Goal: Task Accomplishment & Management: Manage account settings

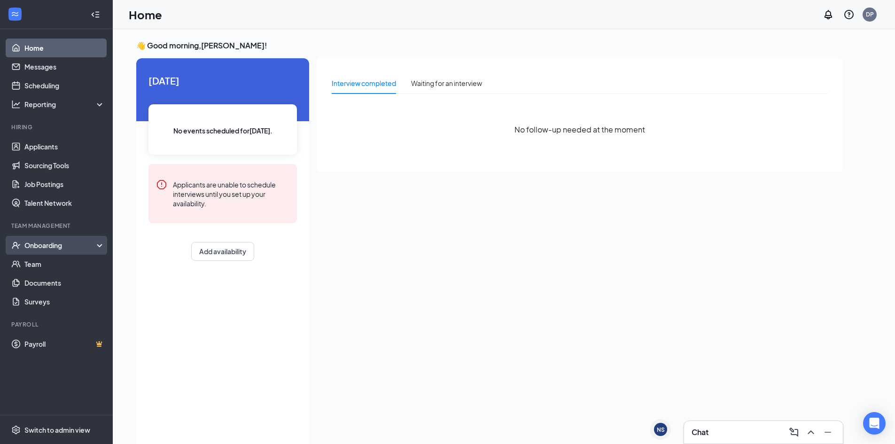
click at [32, 244] on div "Onboarding" at bounding box center [60, 245] width 72 height 9
click at [46, 247] on div "Onboarding" at bounding box center [60, 245] width 72 height 9
click at [48, 243] on div "Onboarding" at bounding box center [60, 245] width 72 height 9
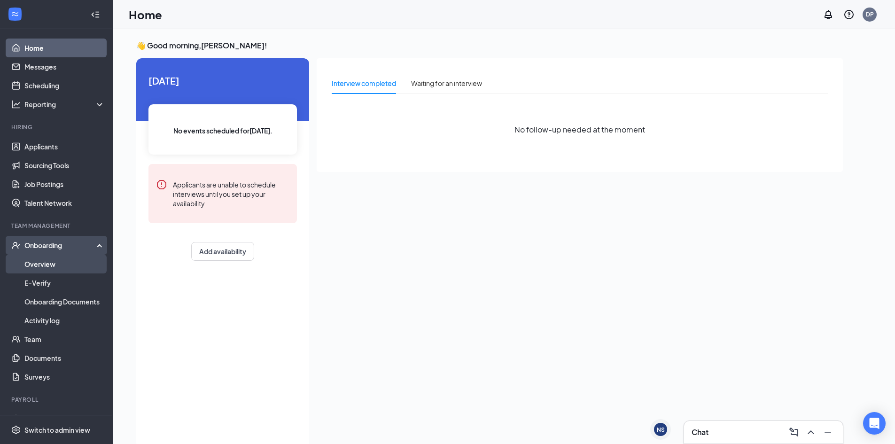
click at [42, 262] on link "Overview" at bounding box center [64, 264] width 80 height 19
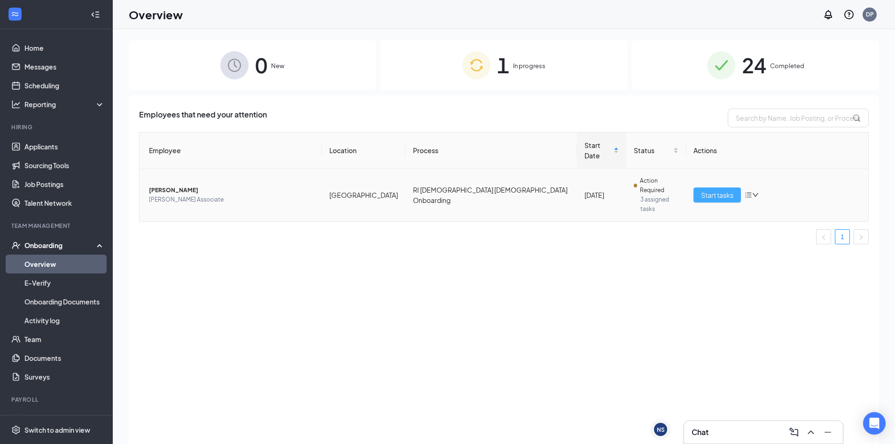
click at [729, 190] on span "Start tasks" at bounding box center [717, 195] width 32 height 10
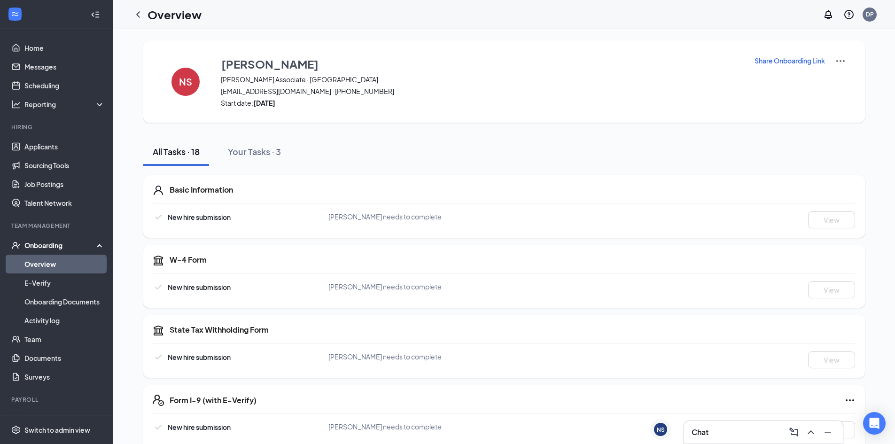
click at [47, 243] on div "Onboarding" at bounding box center [60, 245] width 72 height 9
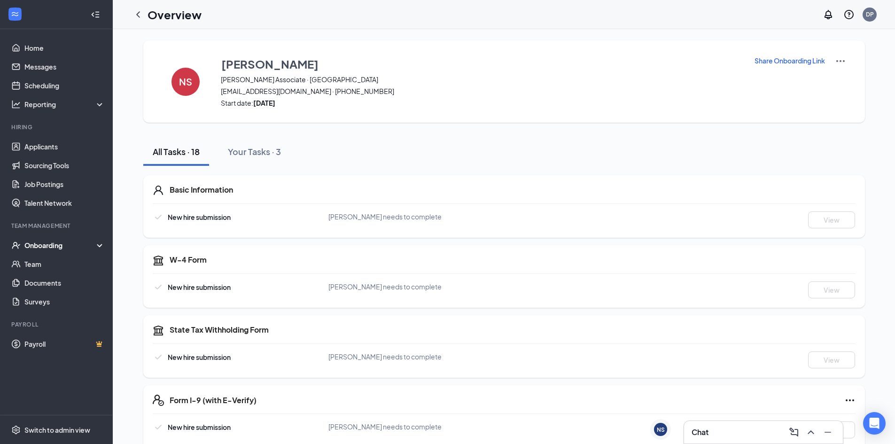
click at [47, 243] on div "Onboarding" at bounding box center [60, 245] width 72 height 9
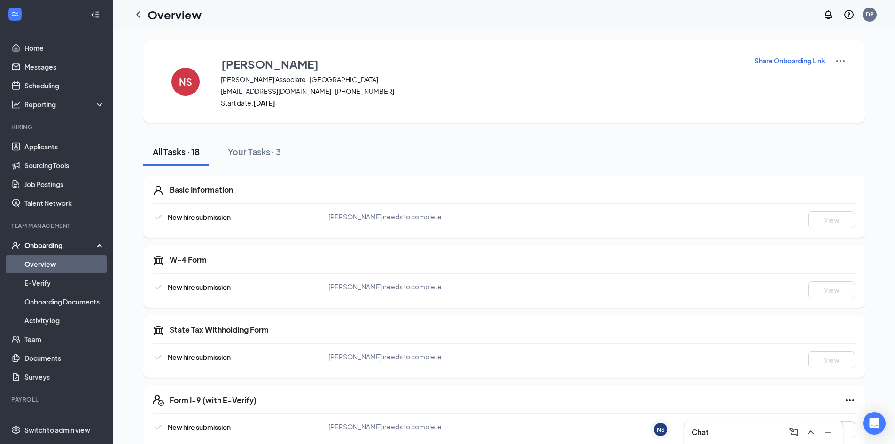
click at [59, 245] on div "Onboarding" at bounding box center [60, 245] width 72 height 9
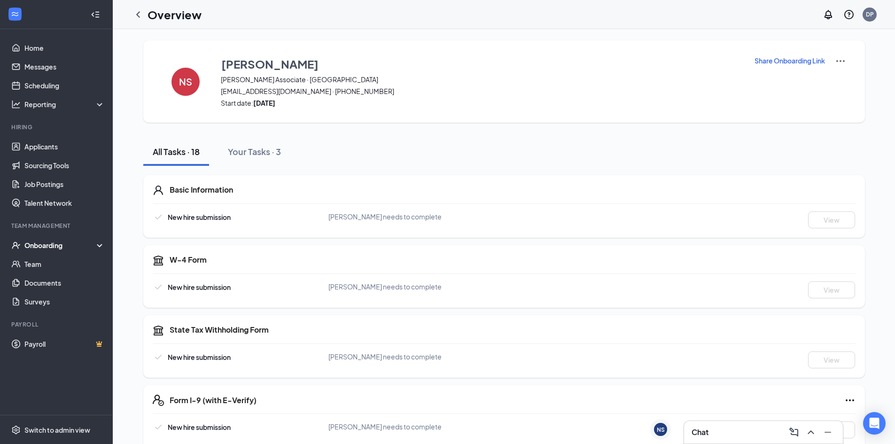
click at [59, 243] on div "Onboarding" at bounding box center [60, 245] width 72 height 9
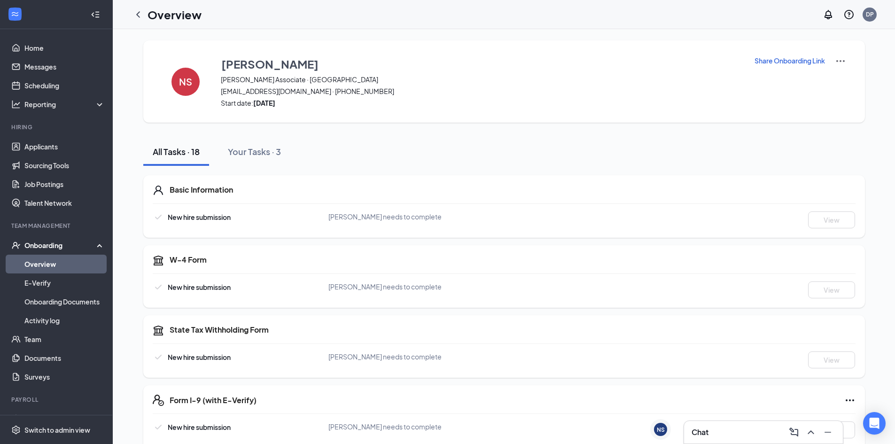
click at [45, 263] on link "Overview" at bounding box center [64, 264] width 80 height 19
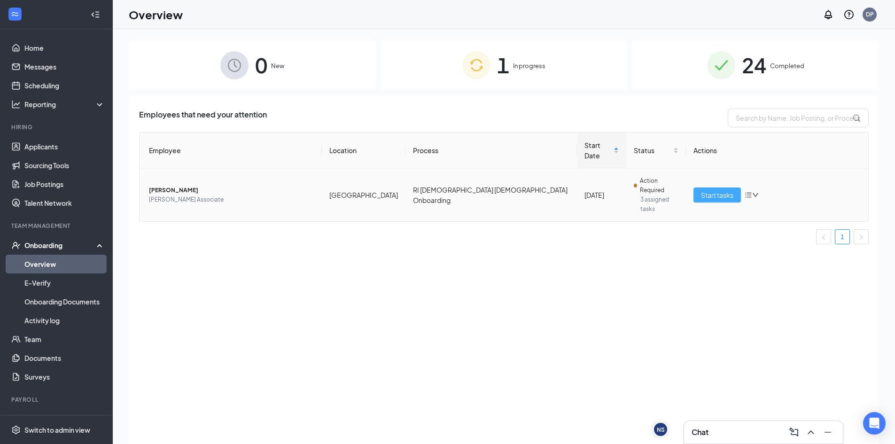
click at [722, 190] on span "Start tasks" at bounding box center [717, 195] width 32 height 10
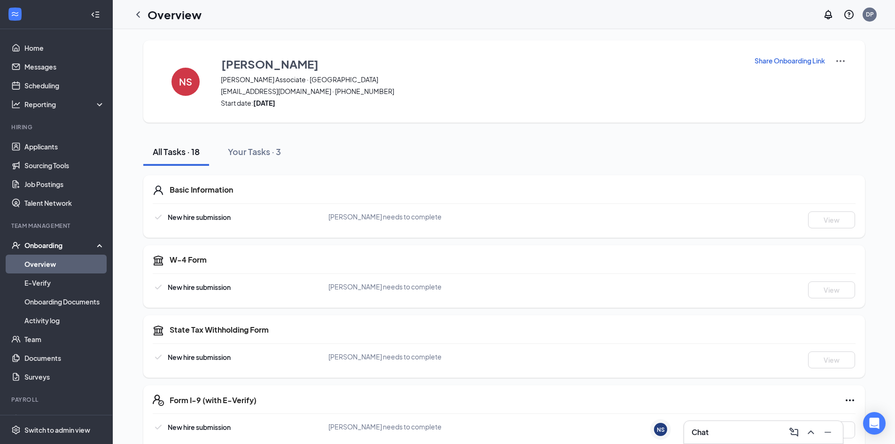
click at [841, 60] on img at bounding box center [840, 60] width 11 height 11
click at [842, 79] on span "View details" at bounding box center [840, 78] width 37 height 10
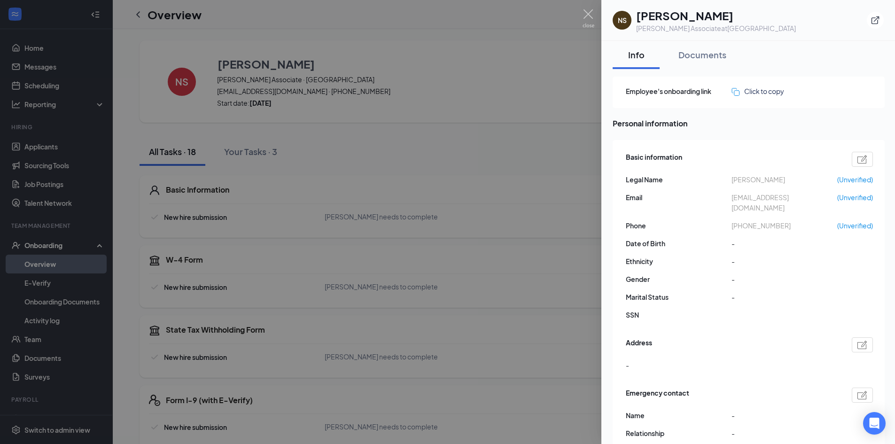
click at [771, 118] on span "Personal information" at bounding box center [749, 124] width 272 height 12
click at [700, 55] on div "Documents" at bounding box center [703, 55] width 48 height 12
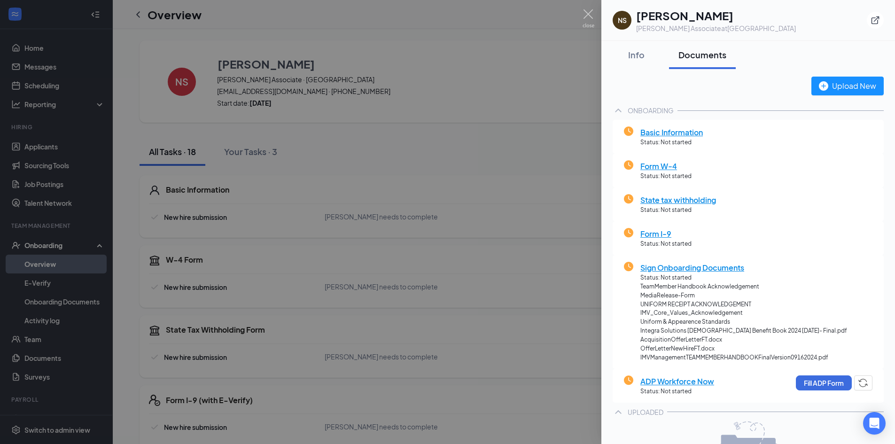
click at [256, 60] on div at bounding box center [447, 222] width 895 height 444
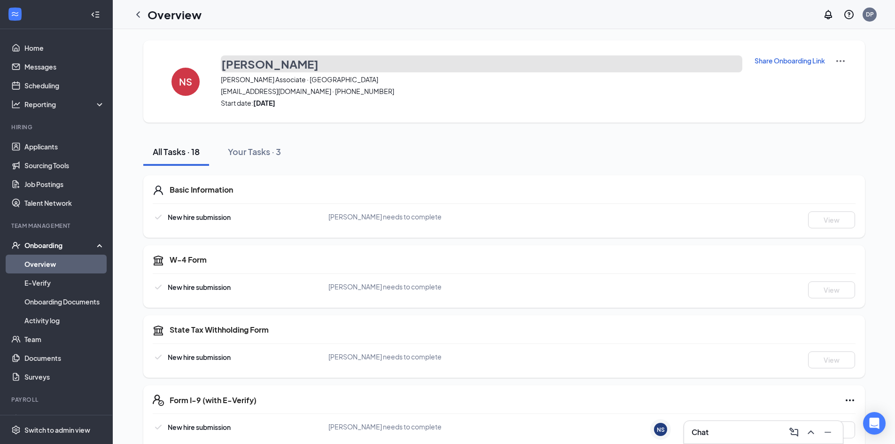
click at [256, 60] on h3 "[PERSON_NAME]" at bounding box center [269, 64] width 97 height 16
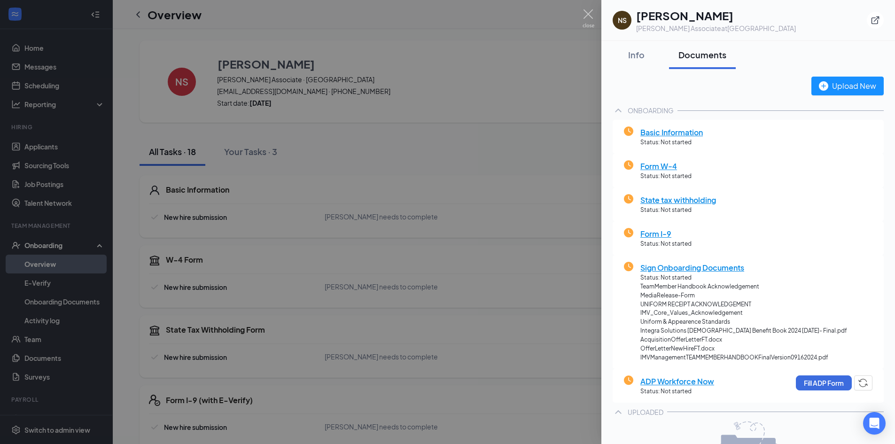
click at [46, 144] on div at bounding box center [447, 222] width 895 height 444
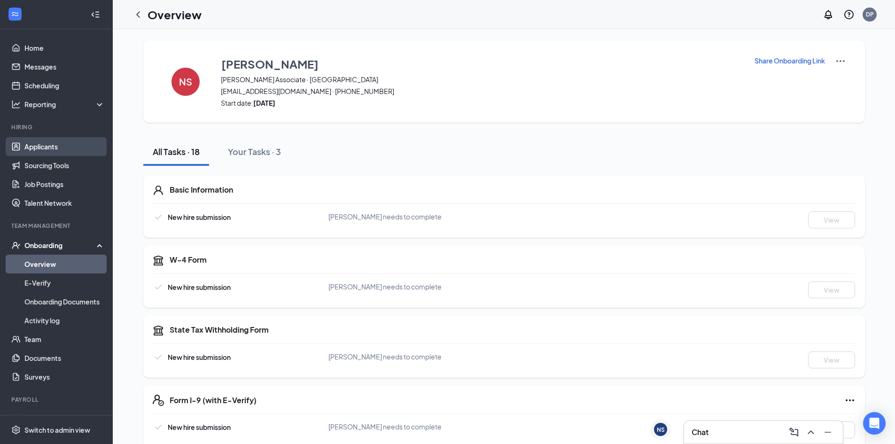
click at [46, 144] on link "Applicants" at bounding box center [64, 146] width 80 height 19
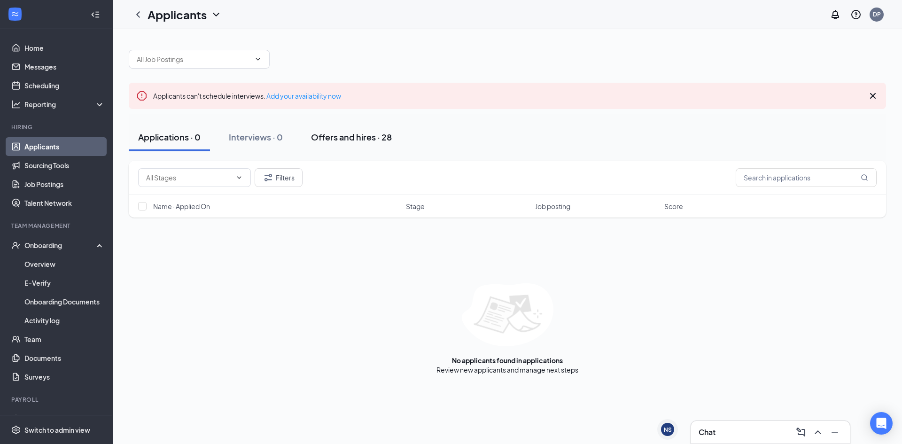
click at [357, 138] on div "Offers and hires · 28" at bounding box center [351, 137] width 81 height 12
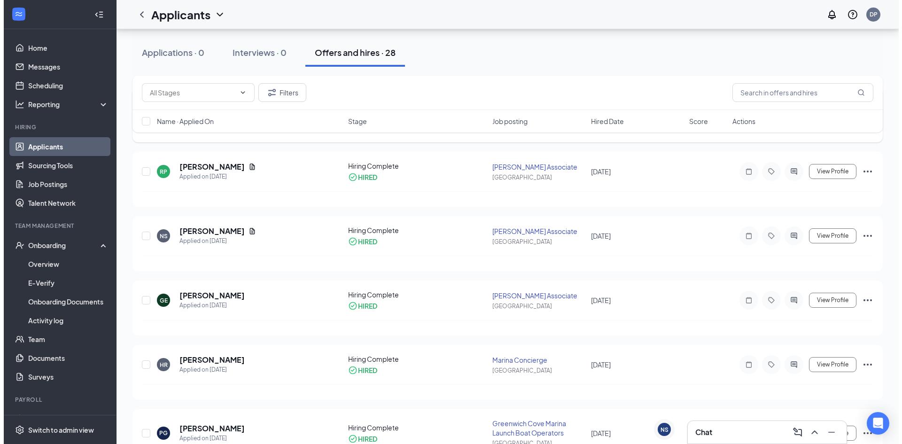
scroll to position [141, 0]
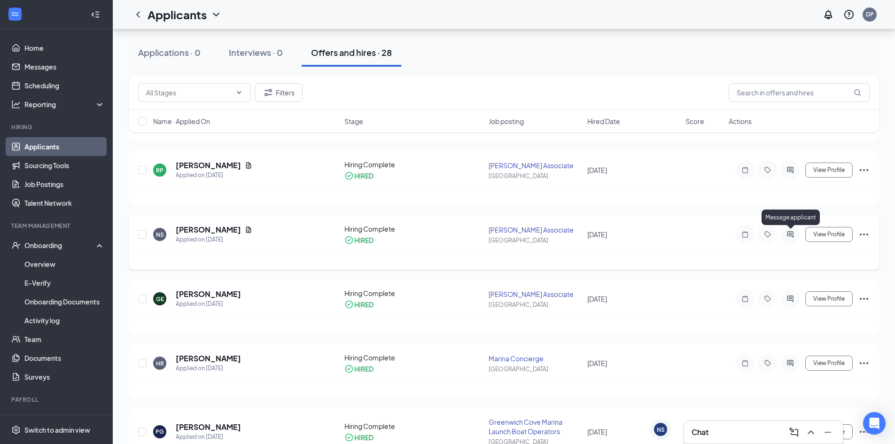
click at [793, 234] on icon "ActiveChat" at bounding box center [790, 235] width 11 height 8
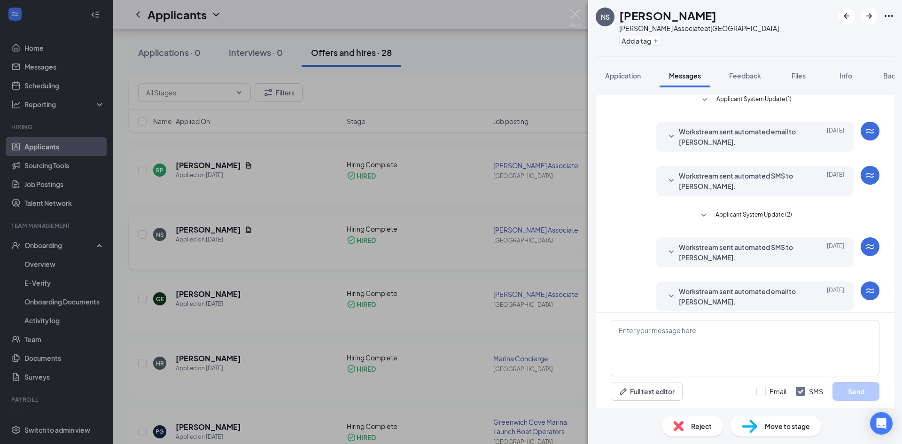
scroll to position [160, 0]
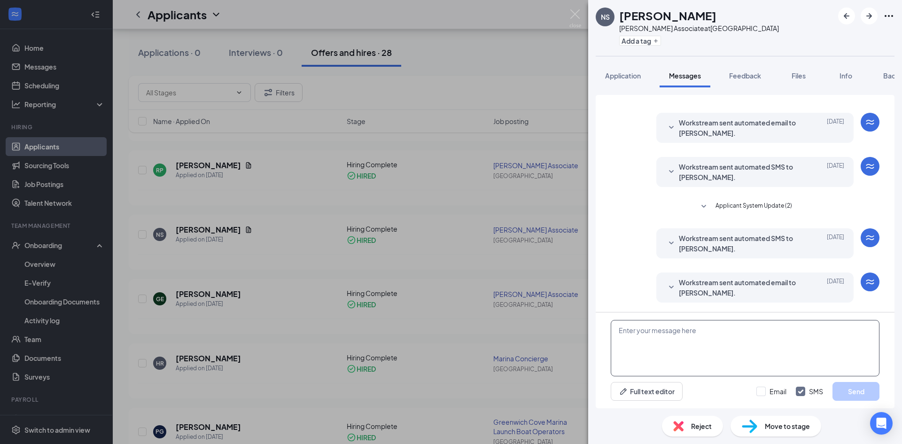
click at [643, 332] on textarea at bounding box center [745, 348] width 269 height 56
click at [690, 281] on span "Workstream sent automated email to [PERSON_NAME]." at bounding box center [740, 287] width 123 height 21
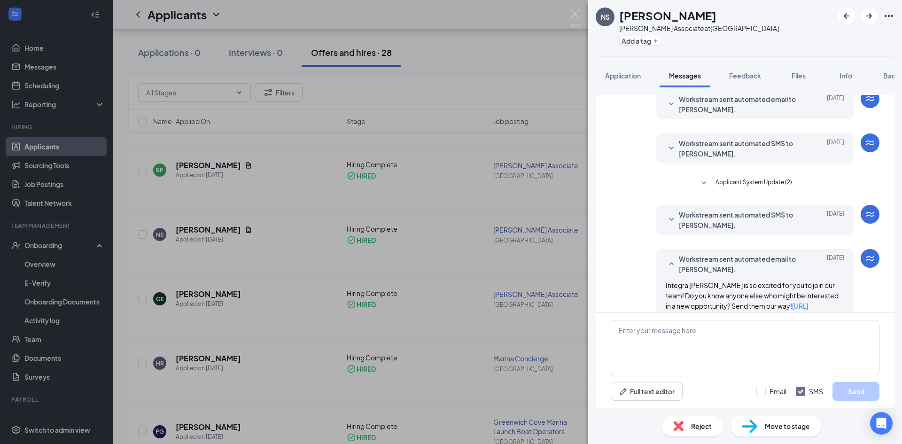
scroll to position [207, 0]
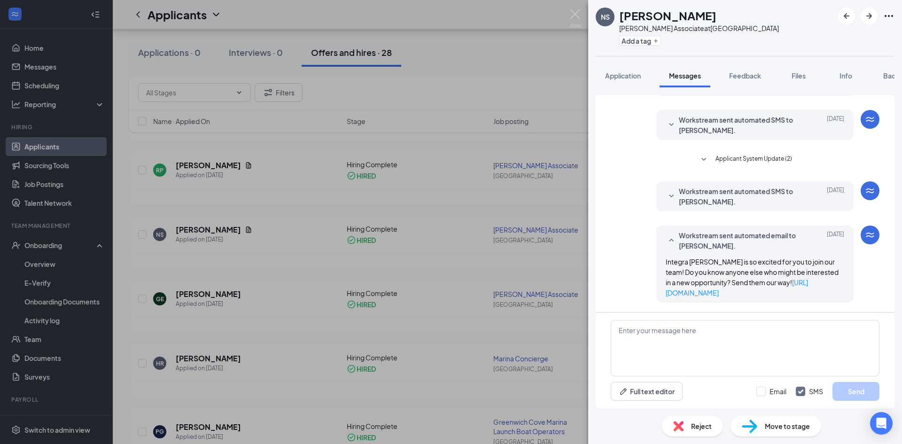
click at [723, 190] on span "Workstream sent automated SMS to [PERSON_NAME]." at bounding box center [740, 196] width 123 height 21
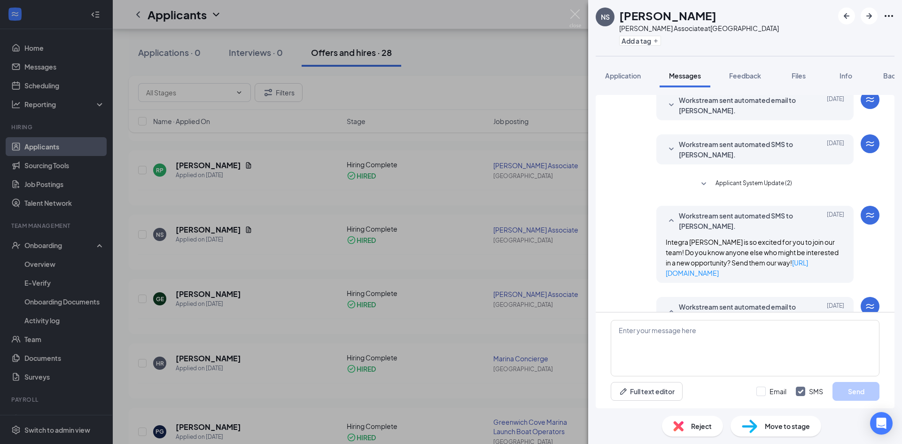
scroll to position [160, 0]
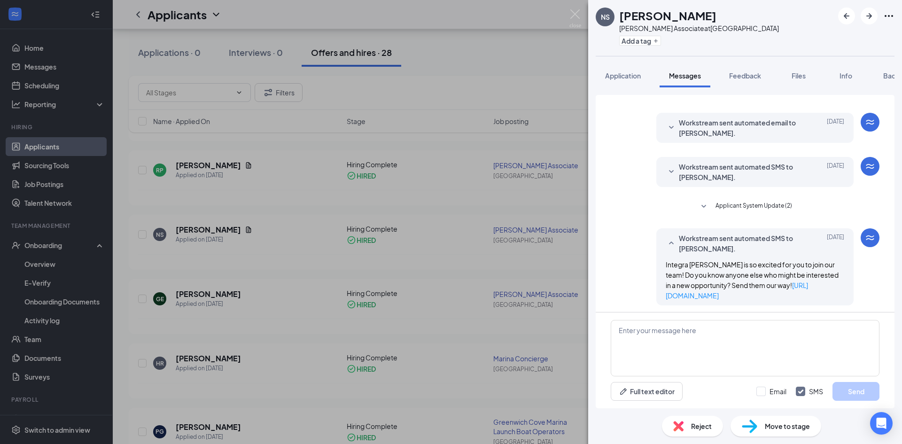
click at [766, 204] on span "Applicant System Update (2)" at bounding box center [754, 206] width 77 height 11
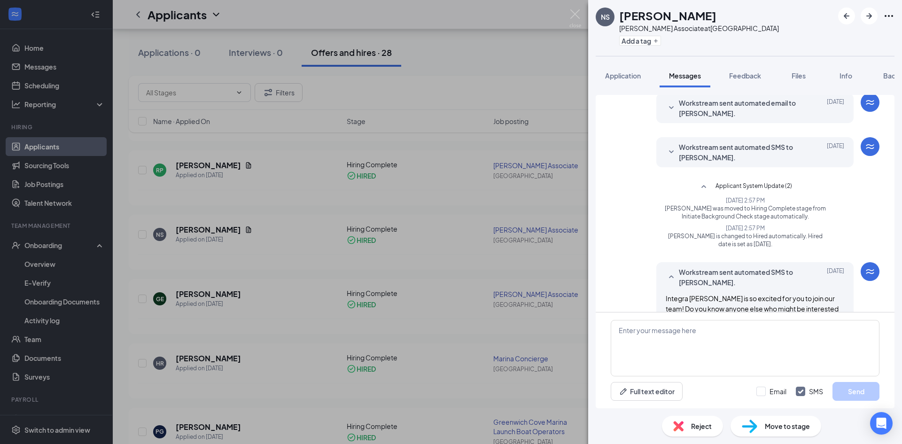
scroll to position [166, 0]
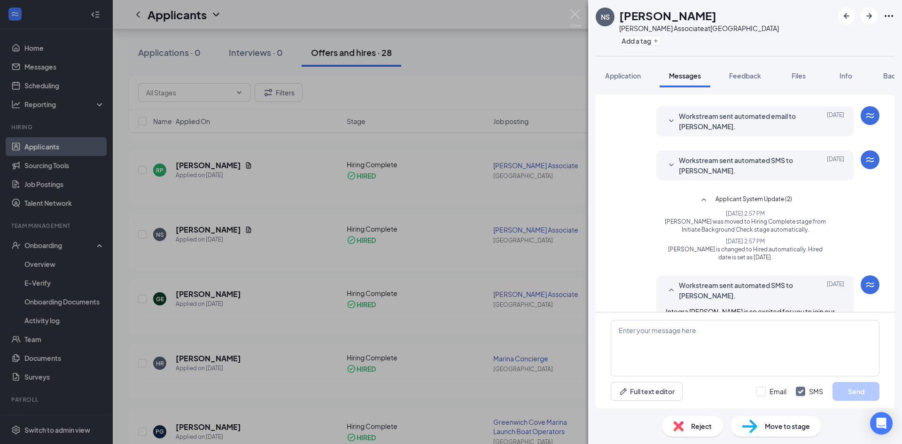
click at [758, 159] on span "Workstream sent automated SMS to [PERSON_NAME]." at bounding box center [740, 165] width 123 height 21
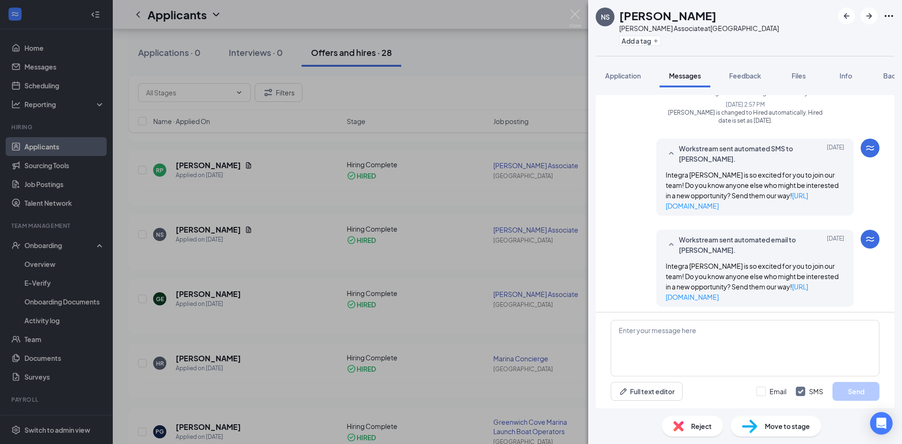
scroll to position [396, 0]
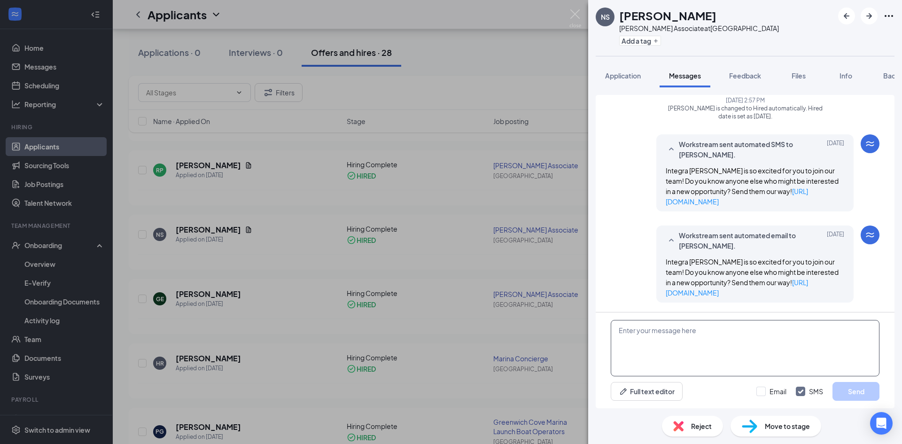
click at [638, 330] on textarea at bounding box center [745, 348] width 269 height 56
click at [776, 424] on span "Move to stage" at bounding box center [787, 426] width 45 height 10
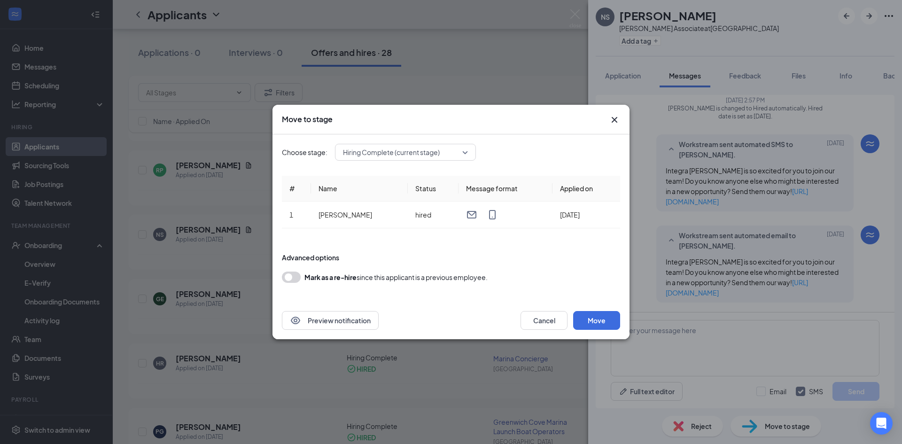
click at [465, 152] on span "Hiring Complete (current stage)" at bounding box center [405, 152] width 125 height 14
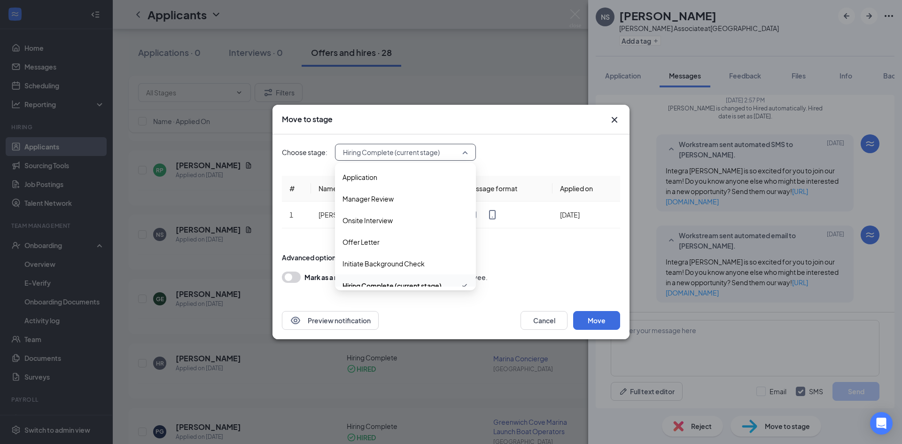
scroll to position [10, 0]
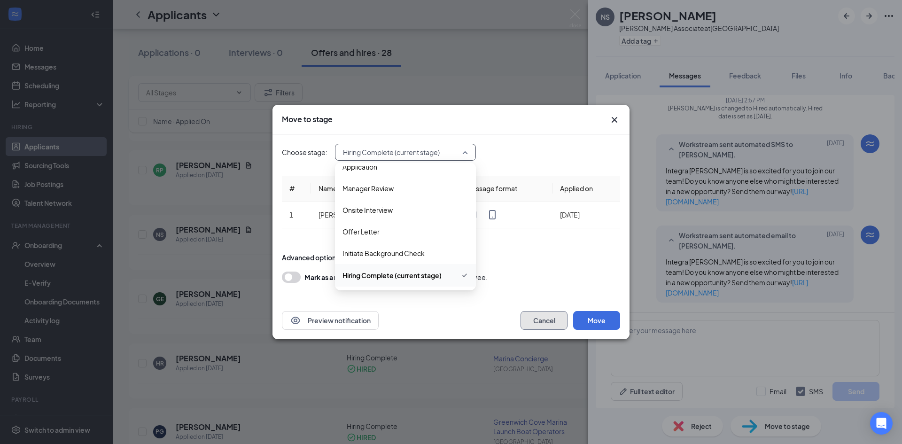
click at [542, 317] on button "Cancel" at bounding box center [544, 320] width 47 height 19
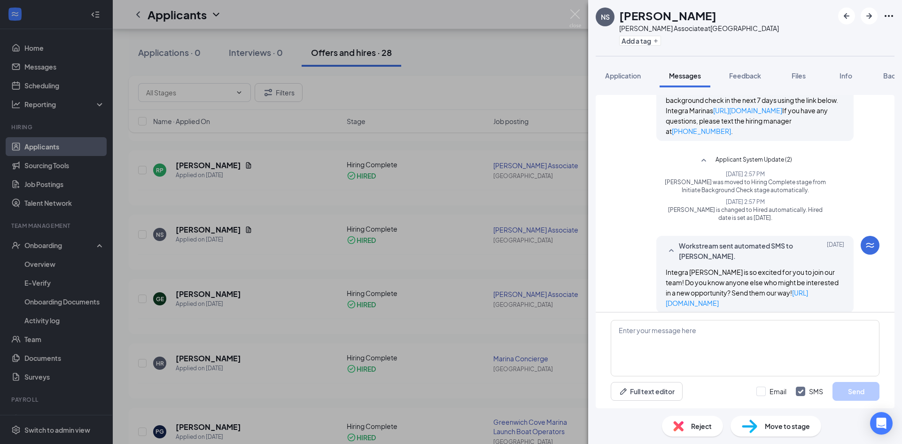
scroll to position [255, 0]
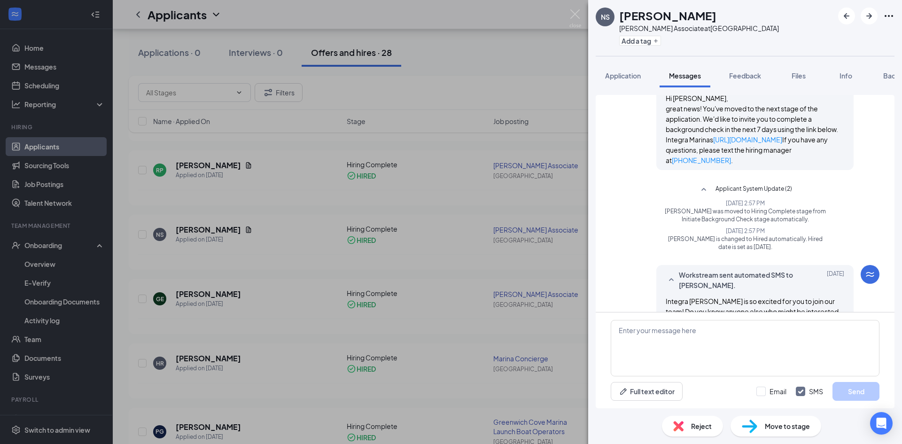
click at [731, 250] on span "[PERSON_NAME] is changed to Hired automatically. Hired date is set as [DATE]." at bounding box center [745, 243] width 161 height 16
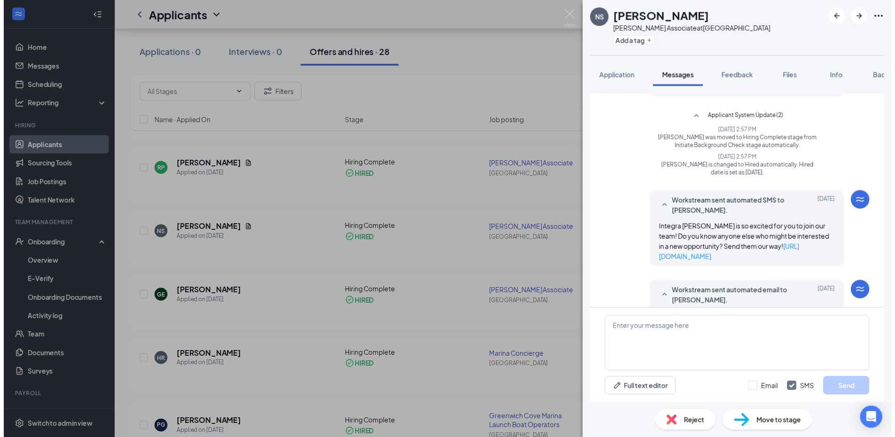
scroll to position [349, 0]
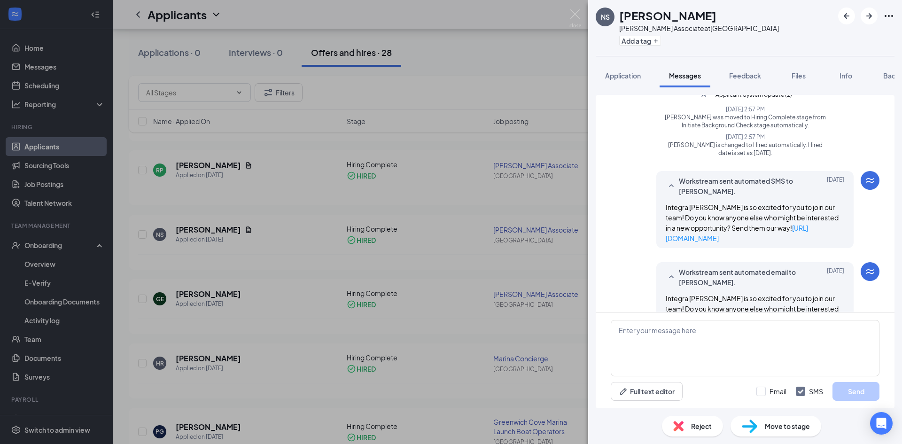
click at [753, 129] on span "[PERSON_NAME] was moved to Hiring Complete stage from Initiate Background Check…" at bounding box center [745, 121] width 161 height 16
click at [746, 154] on span "[PERSON_NAME] is changed to Hired automatically. Hired date is set as [DATE]." at bounding box center [745, 149] width 161 height 16
click at [630, 334] on textarea at bounding box center [745, 348] width 269 height 56
click at [296, 233] on div "NS [PERSON_NAME] [PERSON_NAME] Boatyard Associate at [GEOGRAPHIC_DATA] Add a ta…" at bounding box center [451, 222] width 902 height 444
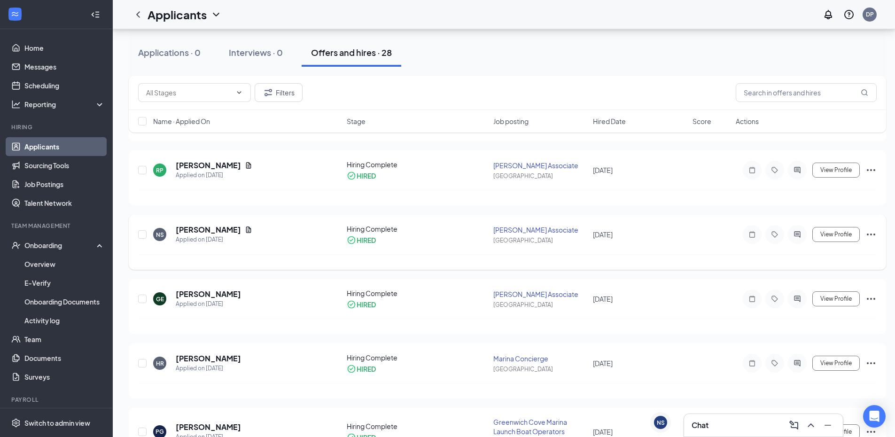
click at [873, 235] on icon "Ellipses" at bounding box center [871, 234] width 11 height 11
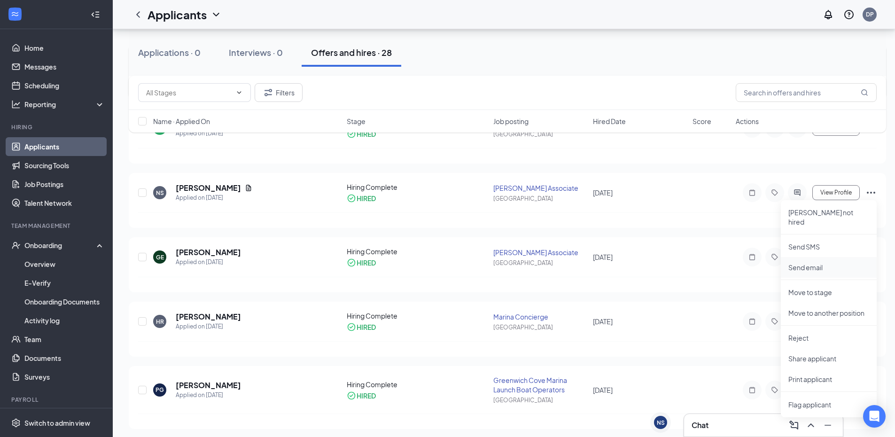
scroll to position [94, 0]
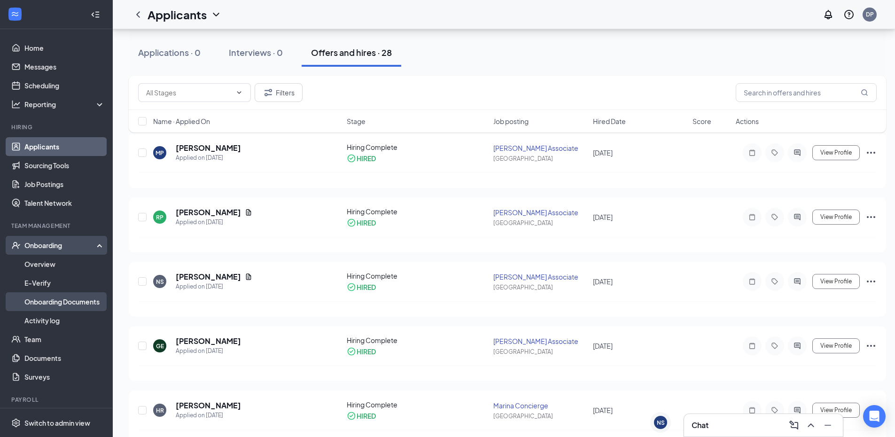
click at [47, 301] on link "Onboarding Documents" at bounding box center [64, 301] width 80 height 19
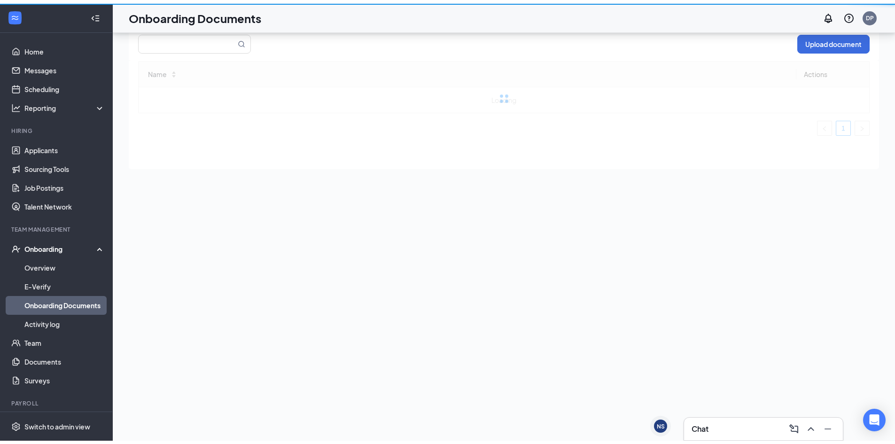
scroll to position [42, 0]
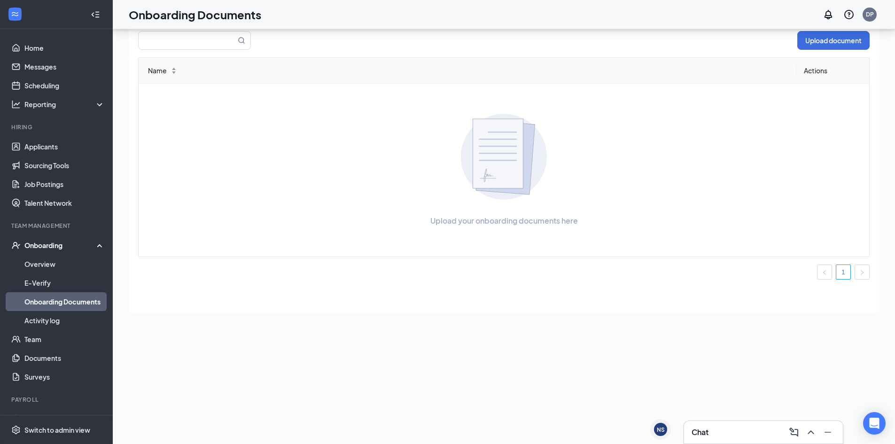
click at [43, 243] on div "Onboarding" at bounding box center [60, 245] width 72 height 9
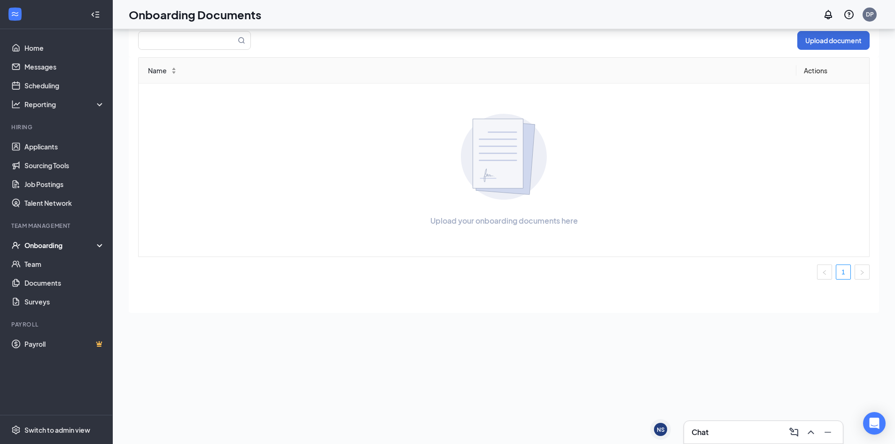
click at [43, 243] on div "Onboarding" at bounding box center [60, 245] width 72 height 9
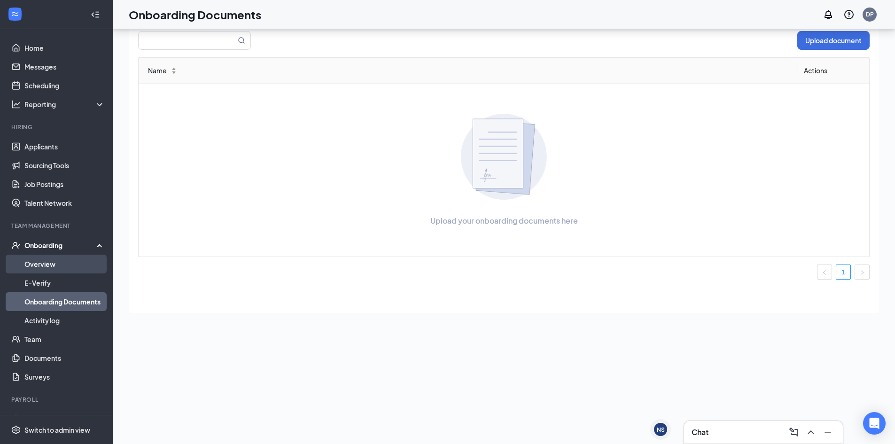
click at [40, 265] on link "Overview" at bounding box center [64, 264] width 80 height 19
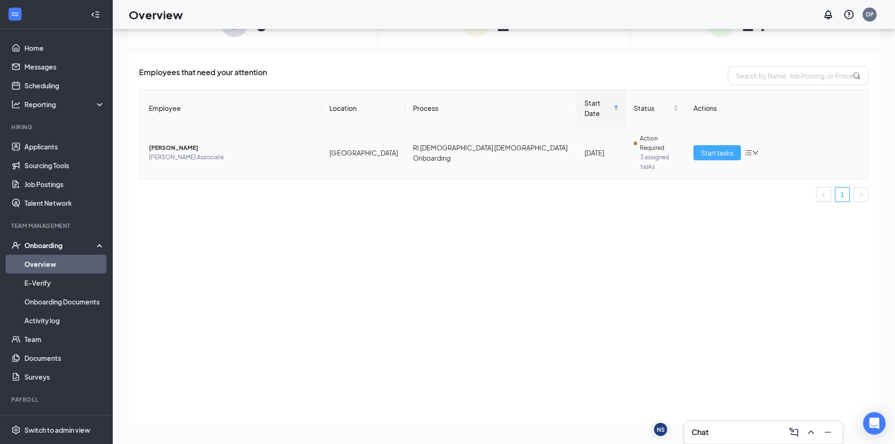
click at [714, 148] on span "Start tasks" at bounding box center [717, 153] width 32 height 10
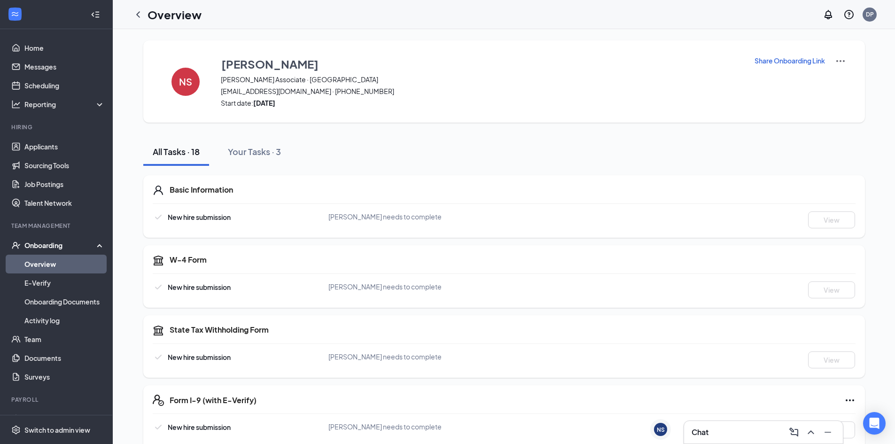
click at [844, 60] on img at bounding box center [840, 60] width 11 height 11
click at [844, 78] on span "View details" at bounding box center [840, 78] width 37 height 10
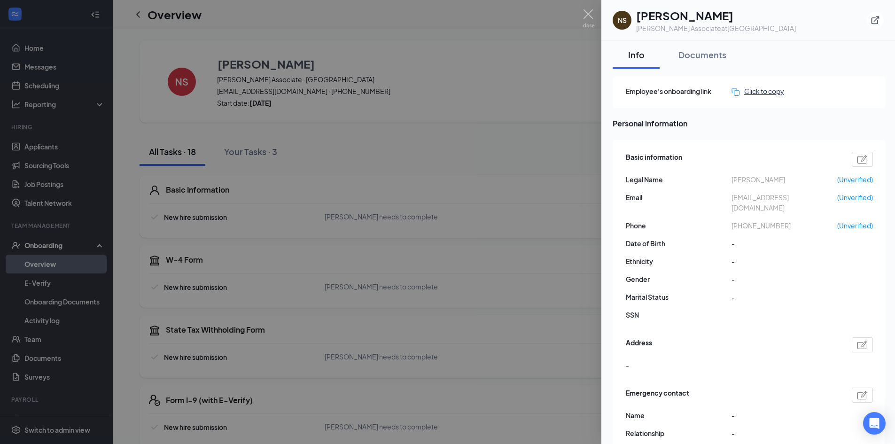
click at [767, 91] on div "Click to copy" at bounding box center [758, 91] width 53 height 10
click at [588, 14] on img at bounding box center [589, 18] width 12 height 18
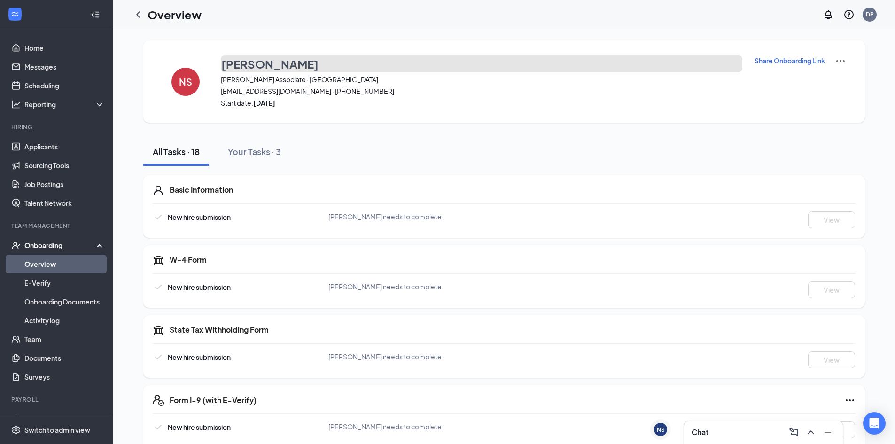
click at [259, 64] on h3 "[PERSON_NAME]" at bounding box center [269, 64] width 97 height 16
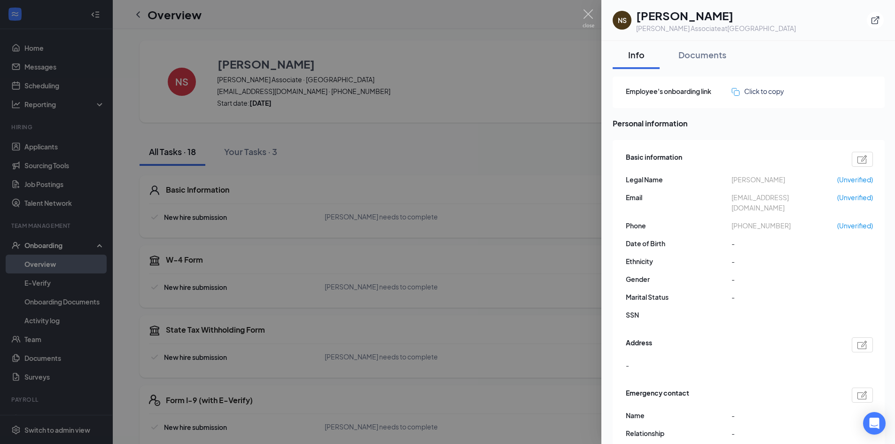
click at [590, 9] on div at bounding box center [447, 222] width 895 height 444
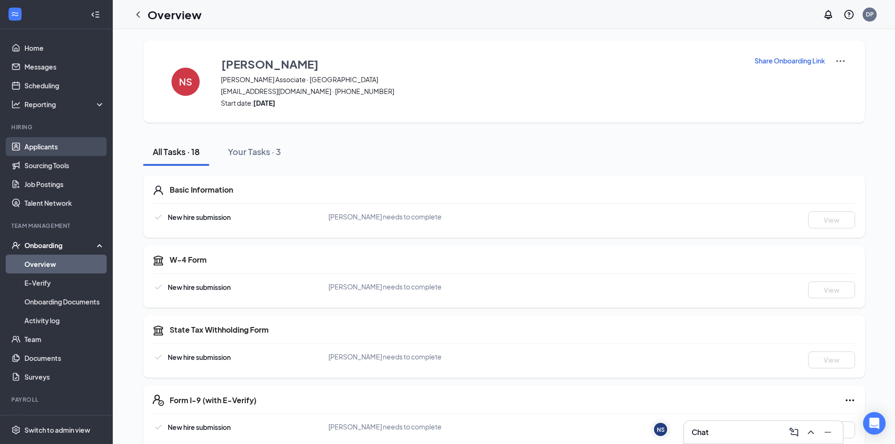
drag, startPoint x: 44, startPoint y: 144, endPoint x: 53, endPoint y: 149, distance: 10.1
click at [44, 144] on link "Applicants" at bounding box center [64, 146] width 80 height 19
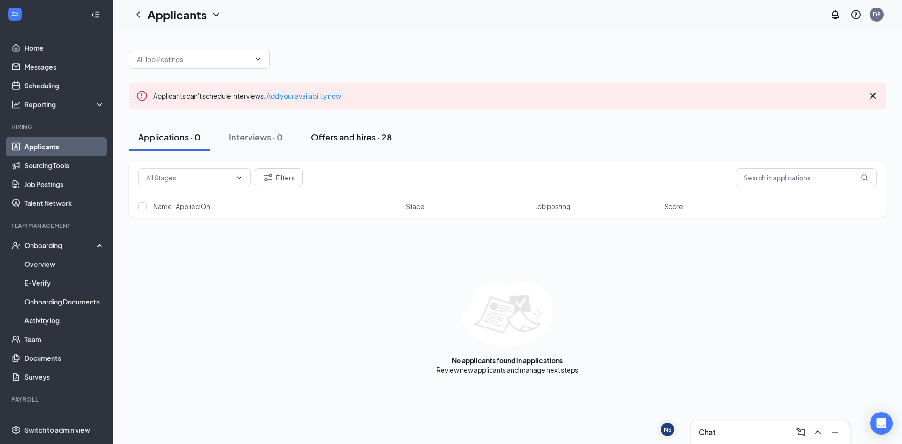
click at [364, 137] on div "Offers and hires · 28" at bounding box center [351, 137] width 81 height 12
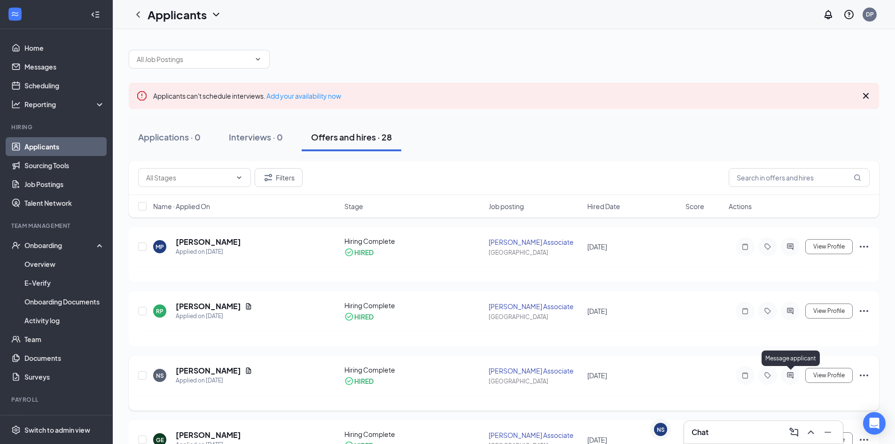
click at [792, 376] on icon "ActiveChat" at bounding box center [790, 376] width 11 height 8
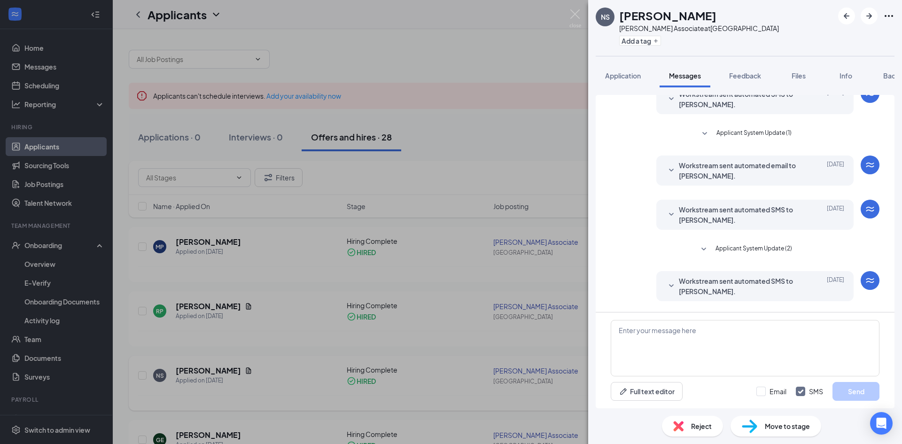
scroll to position [160, 0]
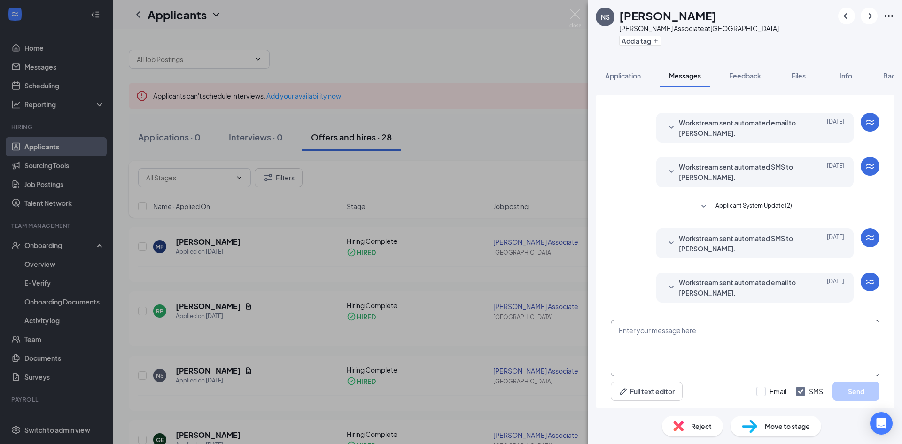
click at [626, 332] on textarea at bounding box center [745, 348] width 269 height 56
paste textarea "[URL][DOMAIN_NAME]"
type textarea "[URL][DOMAIN_NAME]"
click at [854, 391] on button "Send" at bounding box center [856, 391] width 47 height 19
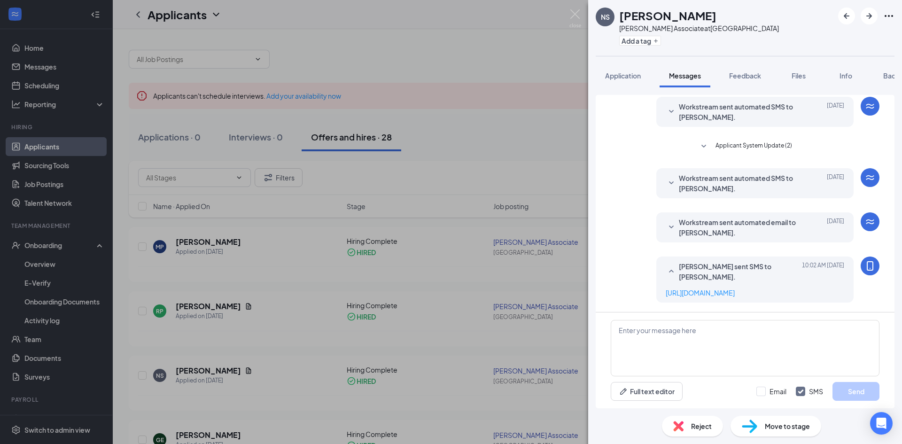
scroll to position [230, 0]
click at [758, 391] on input "Email" at bounding box center [772, 391] width 30 height 9
checkbox input "true"
click at [622, 334] on textarea at bounding box center [745, 348] width 269 height 56
paste textarea "[URL][DOMAIN_NAME]"
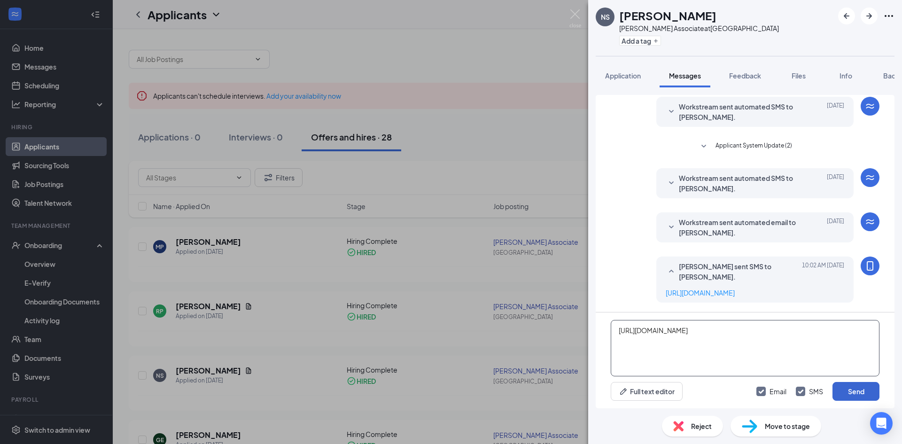
type textarea "[URL][DOMAIN_NAME]"
click at [855, 391] on button "Send" at bounding box center [856, 391] width 47 height 19
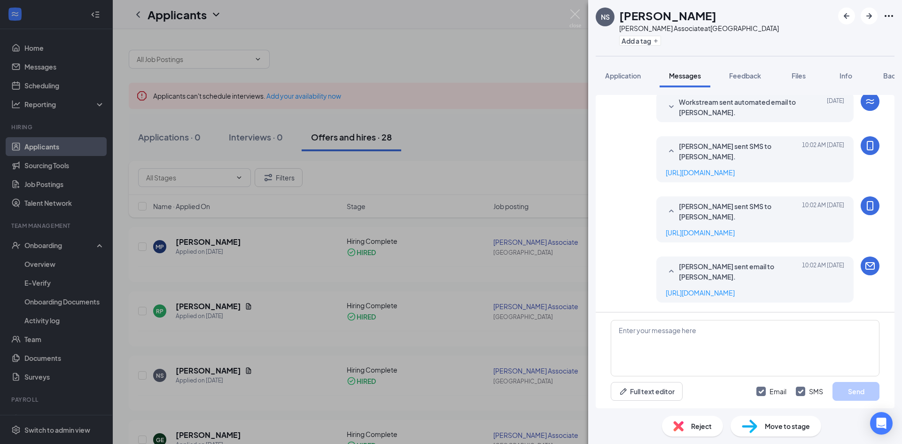
scroll to position [371, 0]
click at [393, 34] on div "NS [PERSON_NAME] [PERSON_NAME] Boatyard Associate at [GEOGRAPHIC_DATA] Add a ta…" at bounding box center [451, 222] width 902 height 444
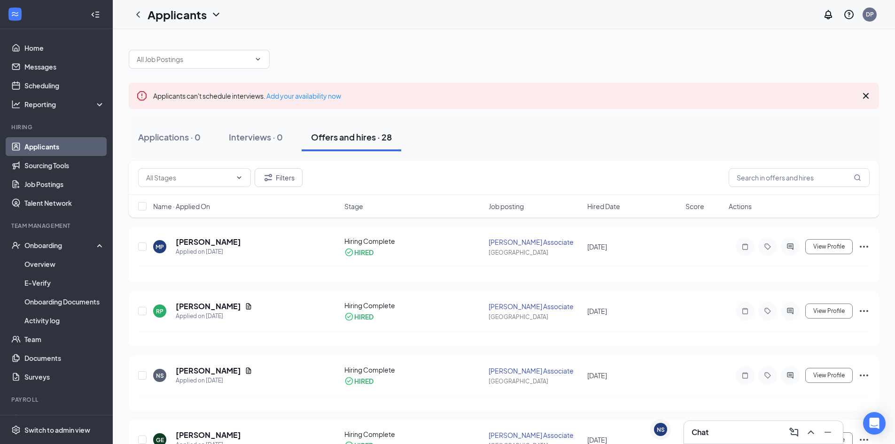
click at [41, 146] on link "Applicants" at bounding box center [64, 146] width 80 height 19
